Goal: Information Seeking & Learning: Learn about a topic

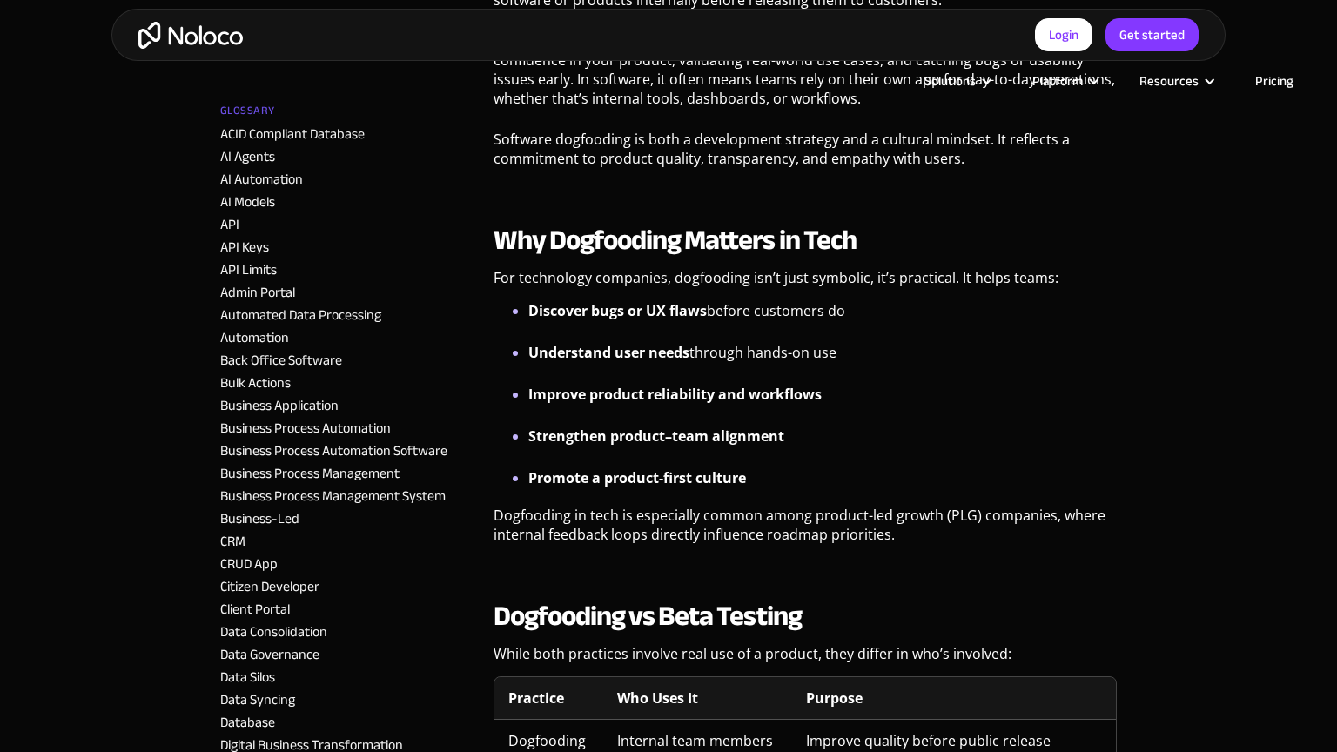
scroll to position [1233, 0]
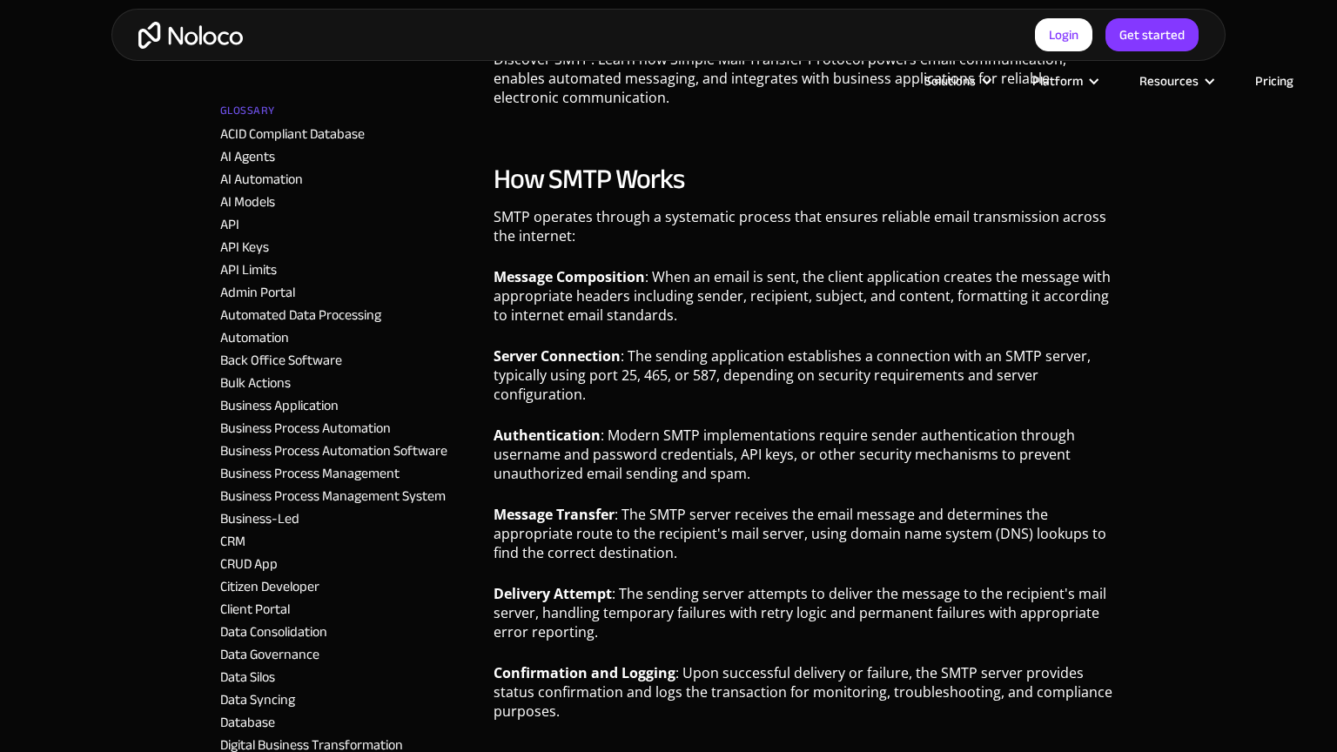
scroll to position [1233, 0]
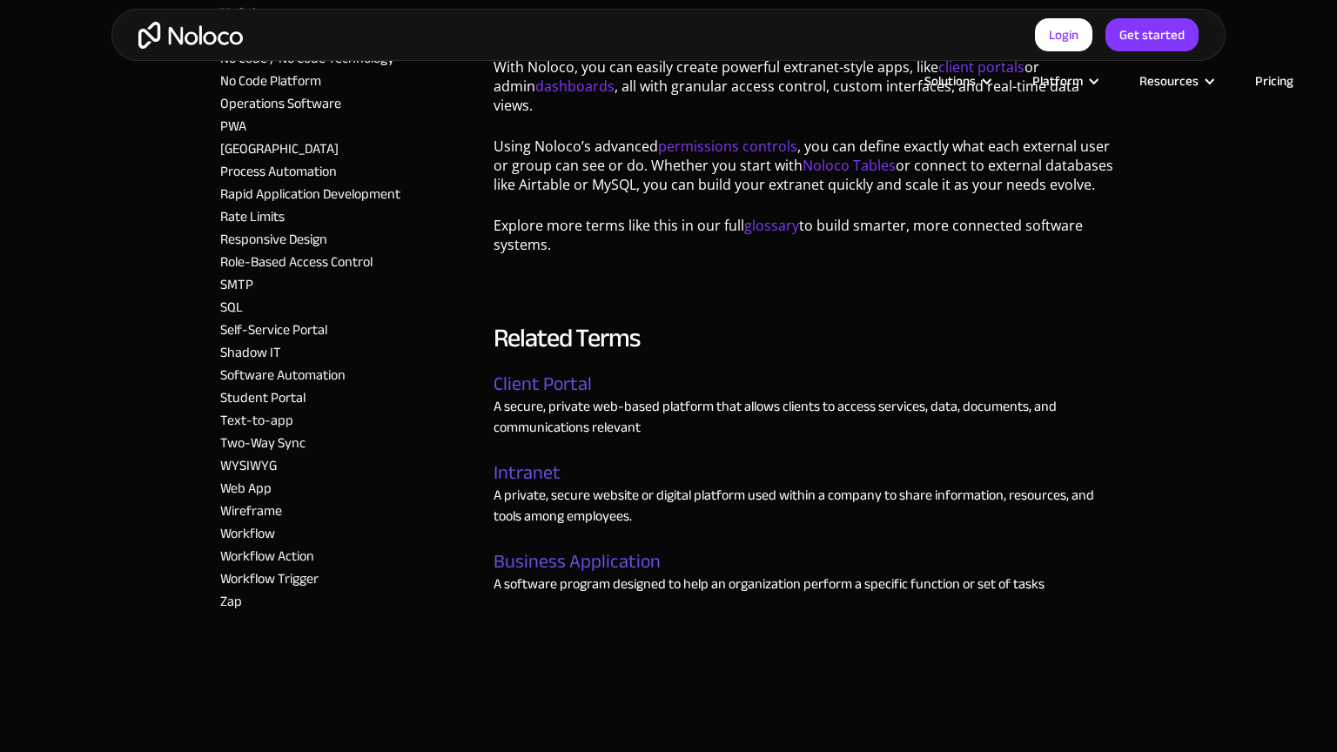
scroll to position [2524, 0]
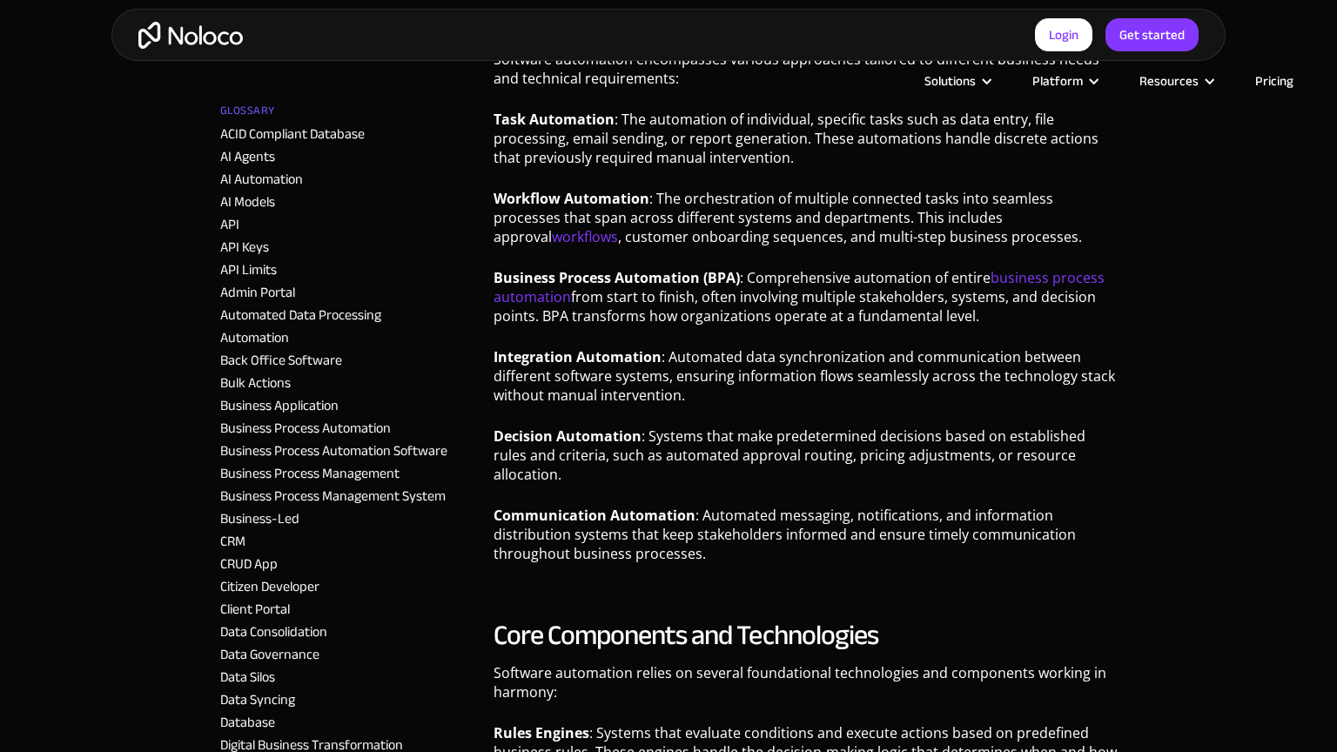
scroll to position [1233, 0]
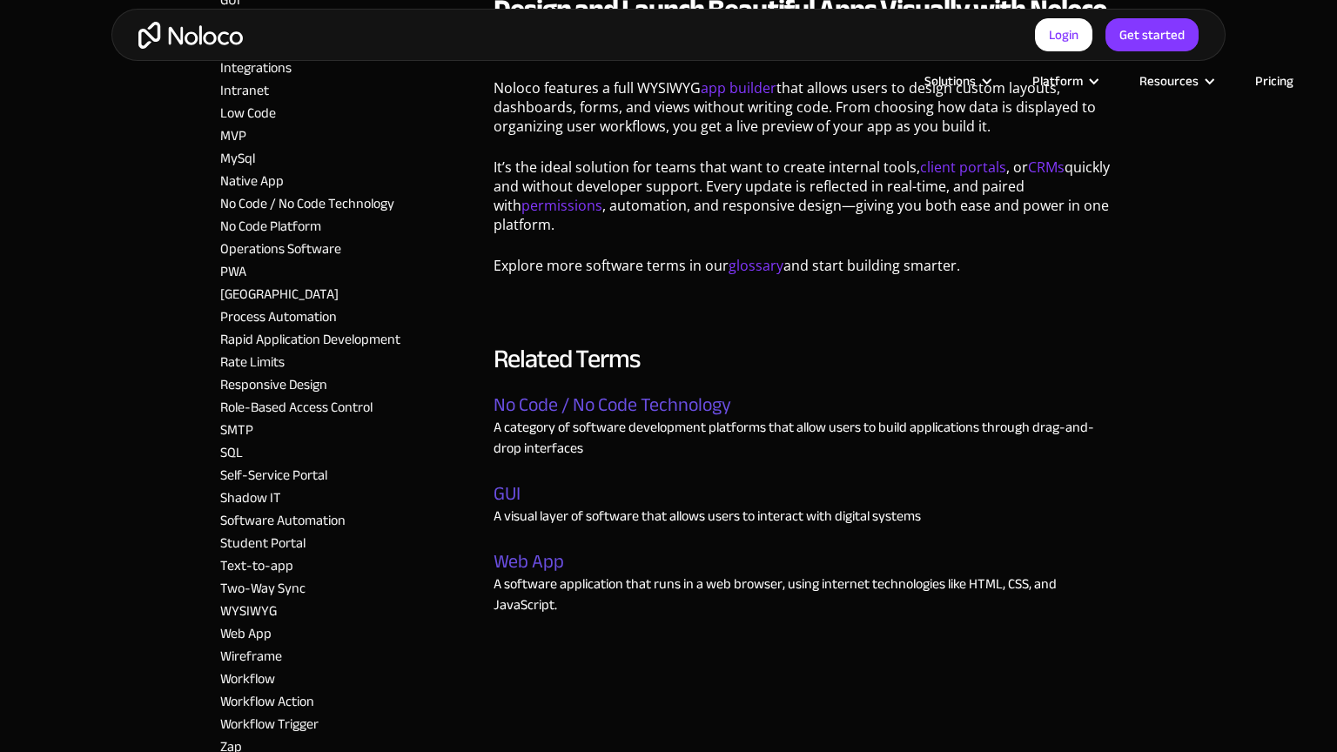
scroll to position [1877, 0]
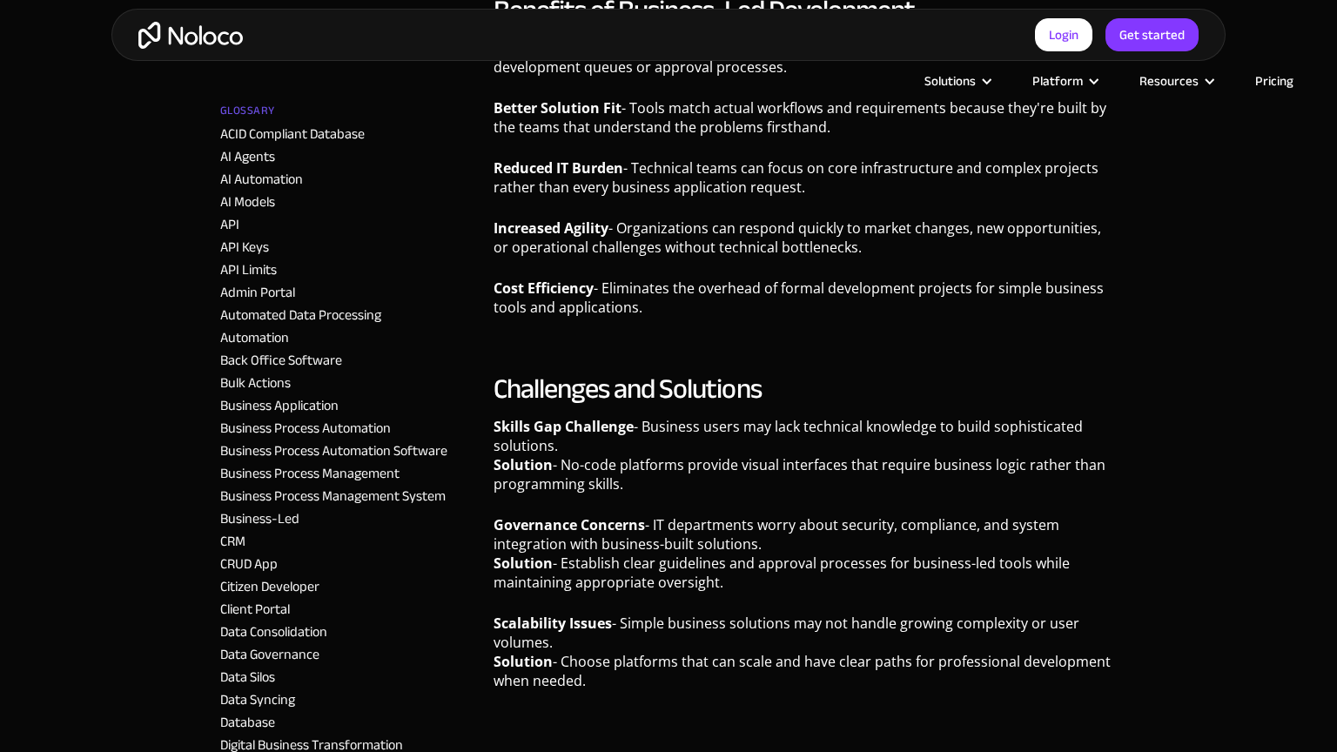
scroll to position [1879, 0]
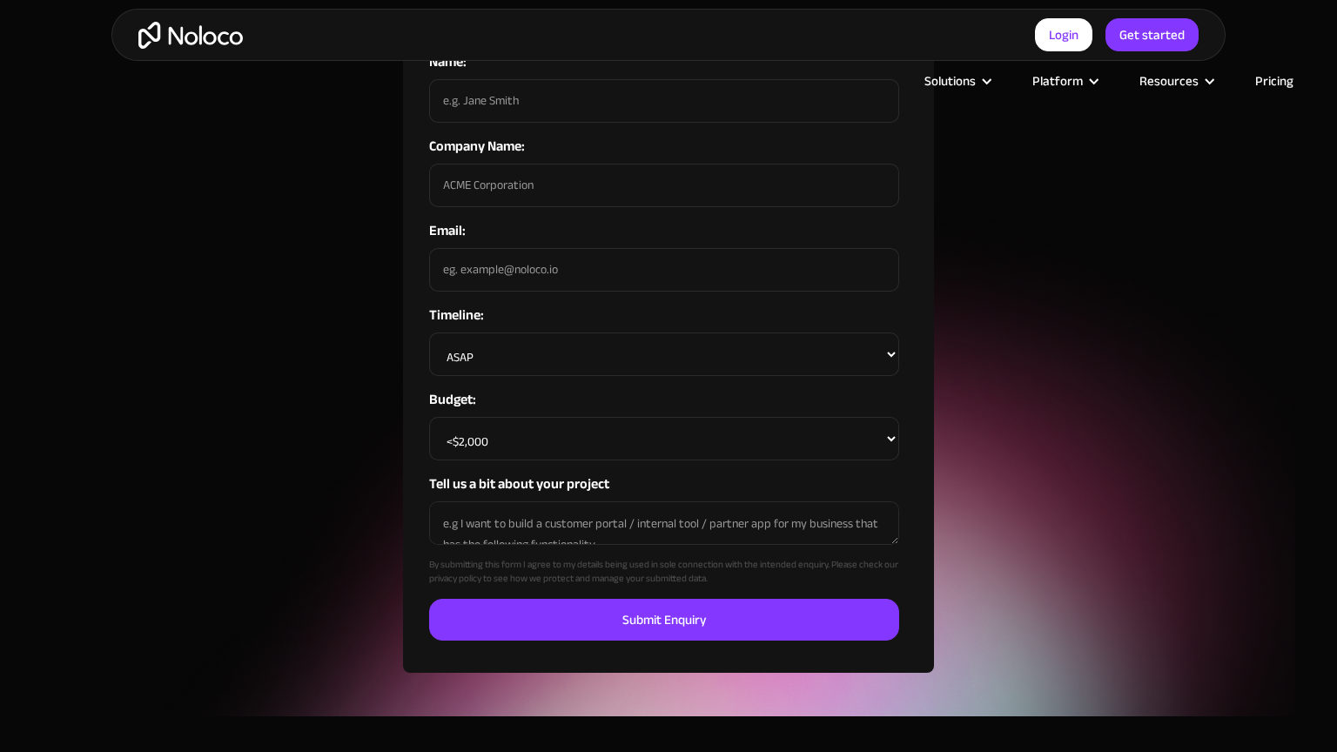
scroll to position [1879, 0]
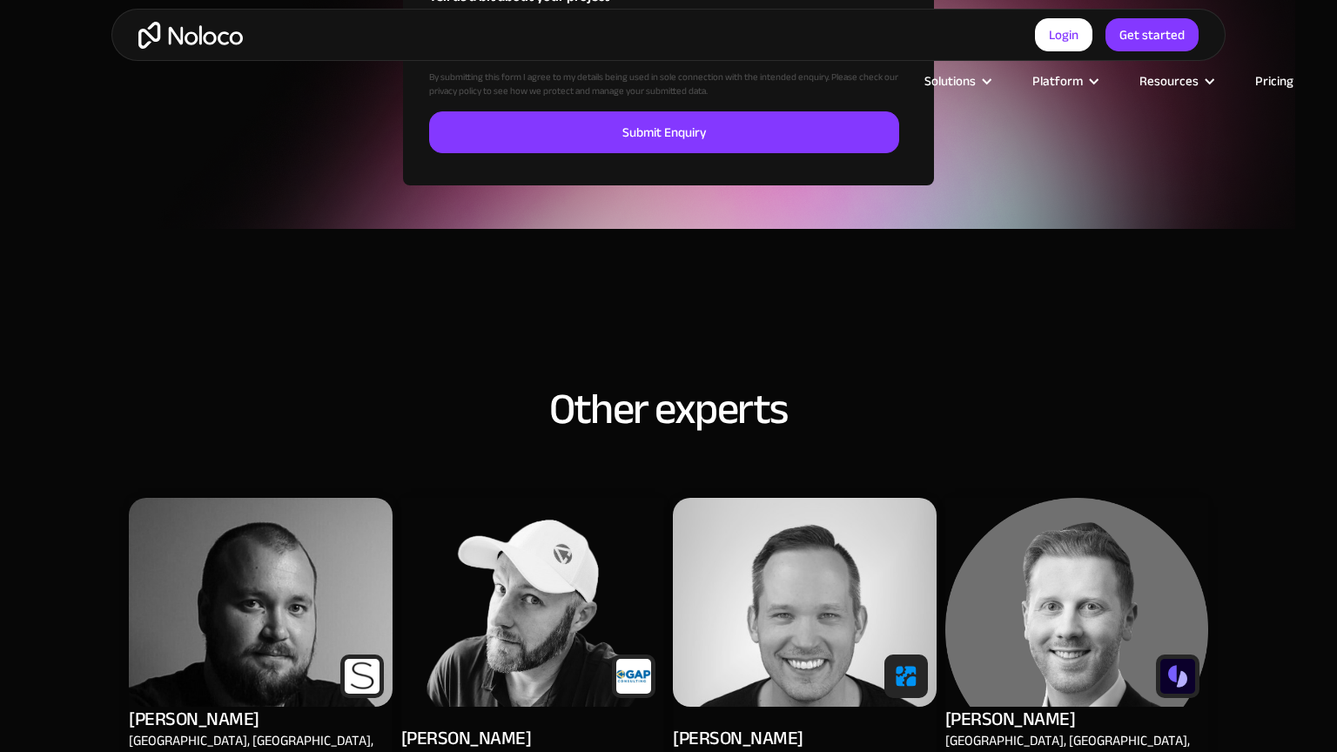
scroll to position [2525, 0]
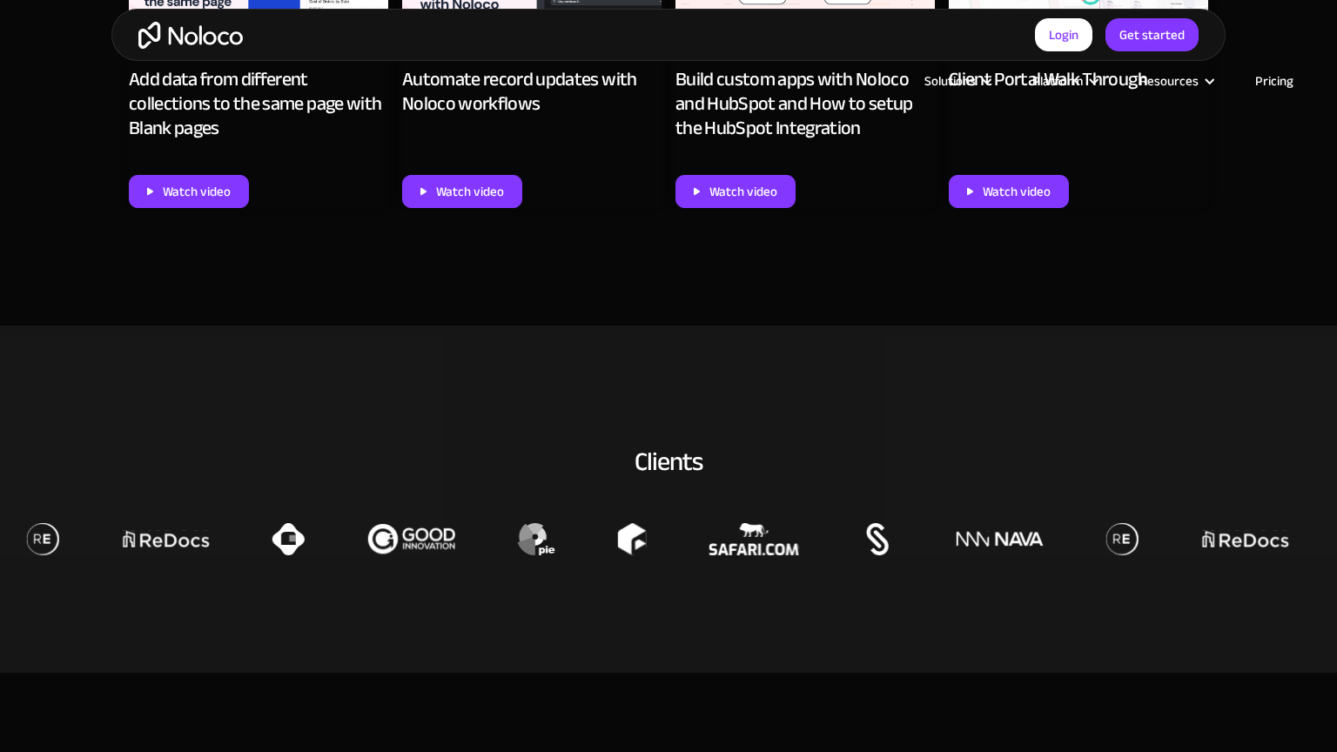
scroll to position [2523, 0]
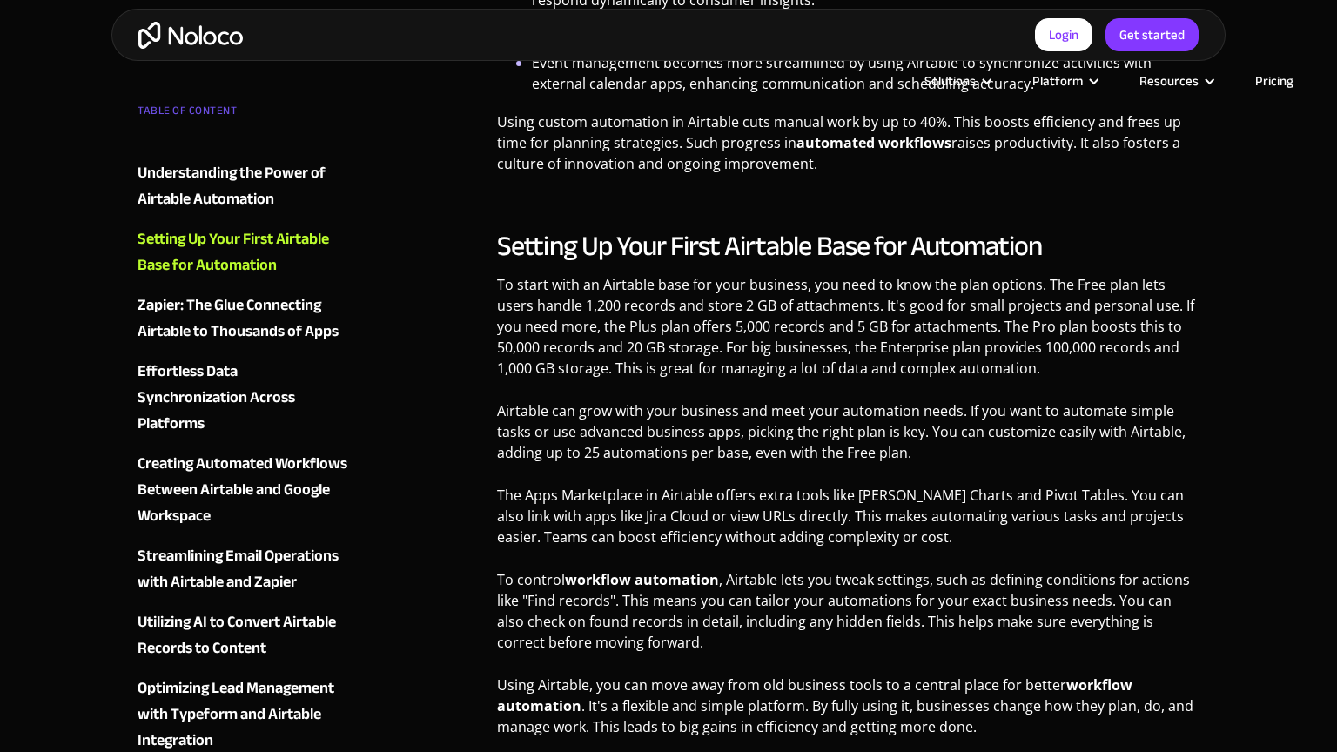
scroll to position [2523, 0]
